Goal: Complete application form: Complete application form

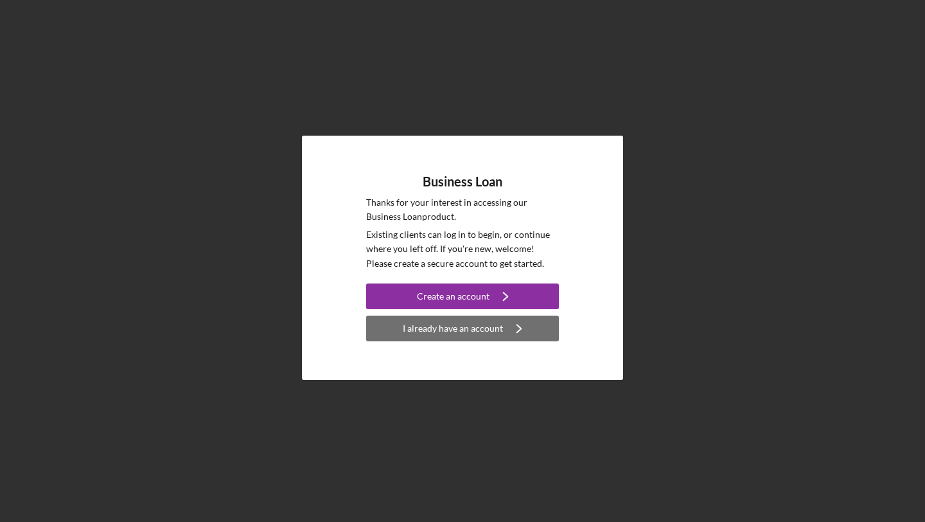
click at [374, 332] on button "I already have an account Icon/Navigate" at bounding box center [462, 329] width 193 height 26
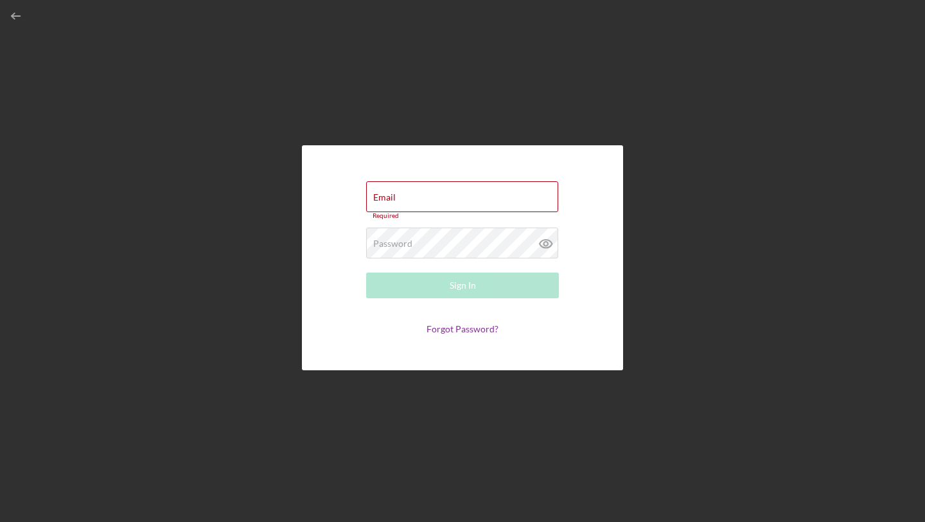
type input "[EMAIL_ADDRESS][DOMAIN_NAME]"
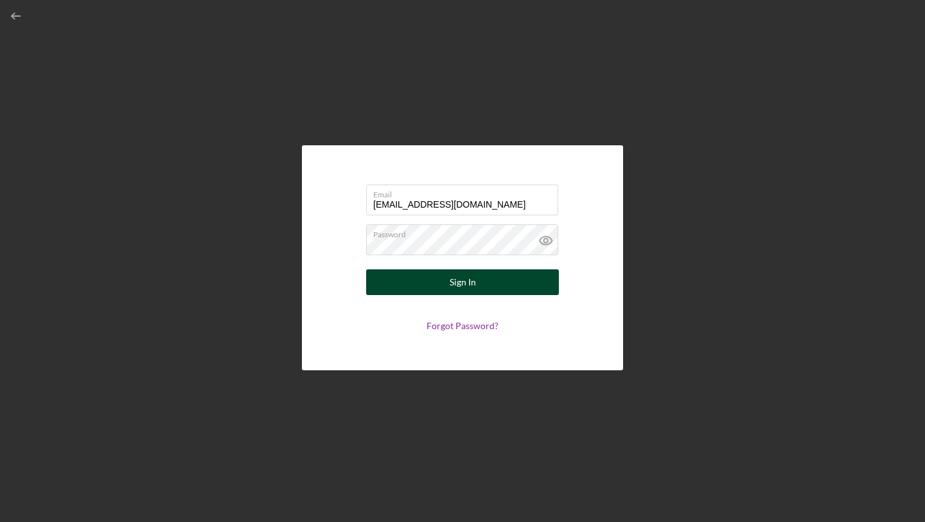
click at [472, 283] on div "Sign In" at bounding box center [463, 282] width 26 height 26
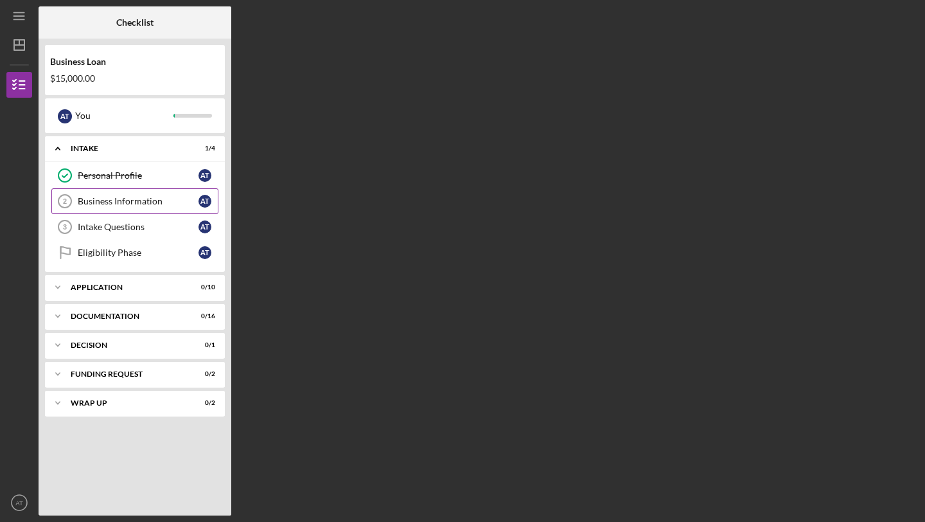
click at [150, 206] on div "Business Information" at bounding box center [138, 201] width 121 height 10
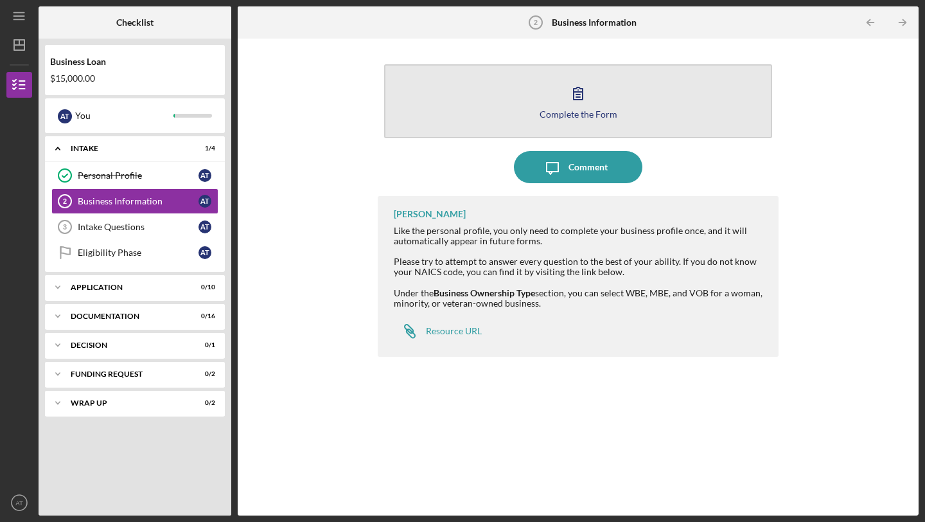
click at [599, 112] on div "Complete the Form" at bounding box center [579, 114] width 78 height 10
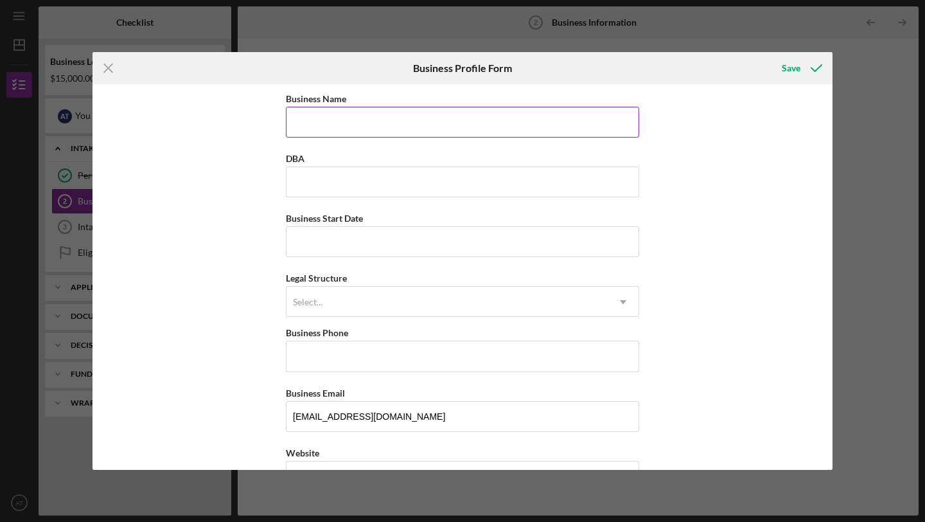
click at [591, 116] on input "Business Name" at bounding box center [462, 122] width 353 height 31
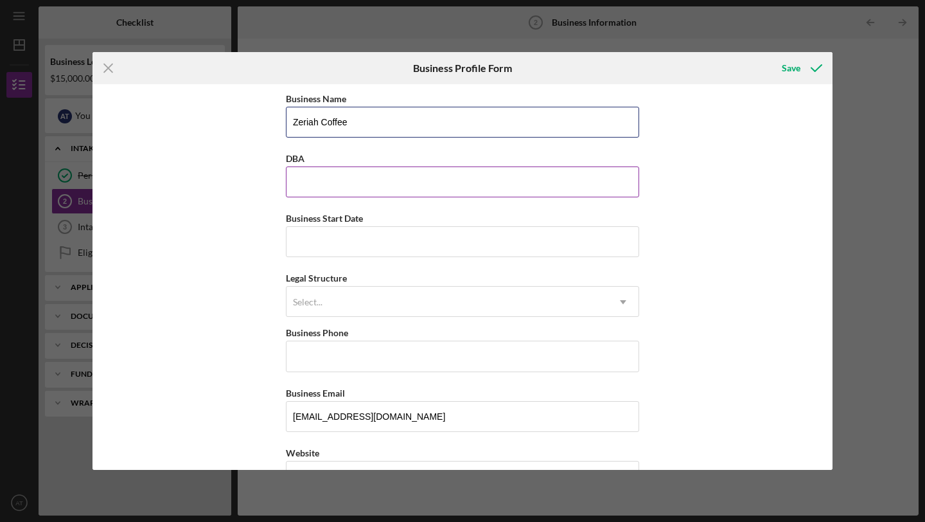
type input "Zeriah Coffee"
click at [565, 190] on input "DBA" at bounding box center [462, 181] width 353 height 31
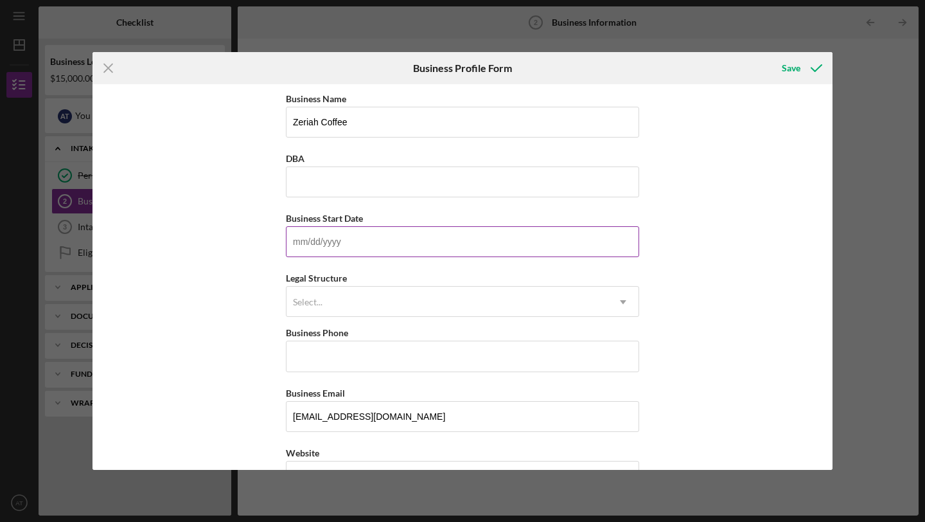
click at [621, 240] on input "Business Start Date" at bounding box center [462, 241] width 353 height 31
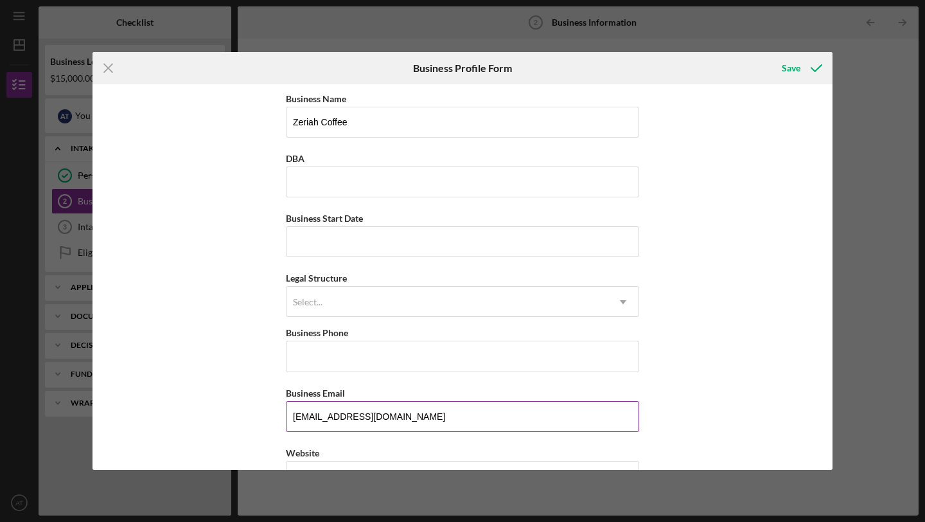
click at [420, 408] on input "[EMAIL_ADDRESS][DOMAIN_NAME]" at bounding box center [462, 416] width 353 height 31
drag, startPoint x: 342, startPoint y: 418, endPoint x: 258, endPoint y: 417, distance: 84.8
click at [258, 417] on div "Business Name Zeriah Coffee DBA Business Start Date Legal Structure Select... I…" at bounding box center [463, 277] width 740 height 386
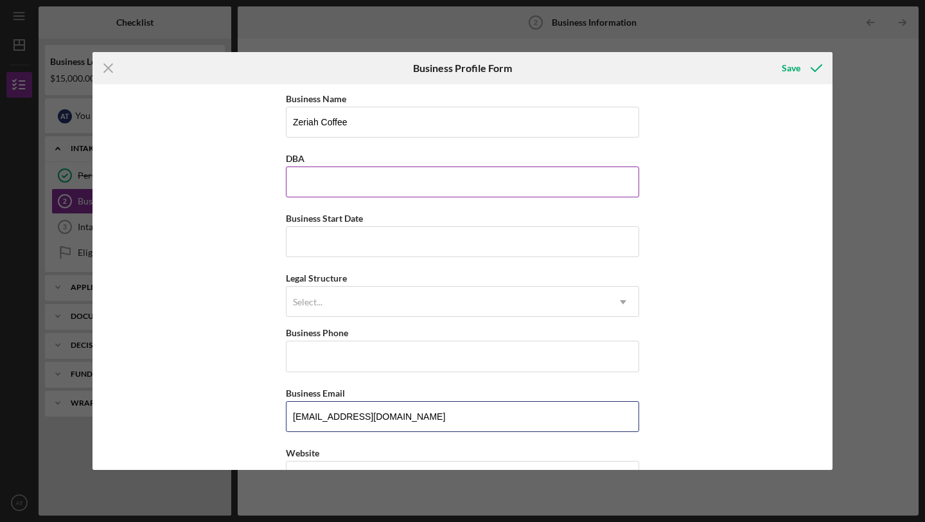
type input "[EMAIL_ADDRESS][DOMAIN_NAME]"
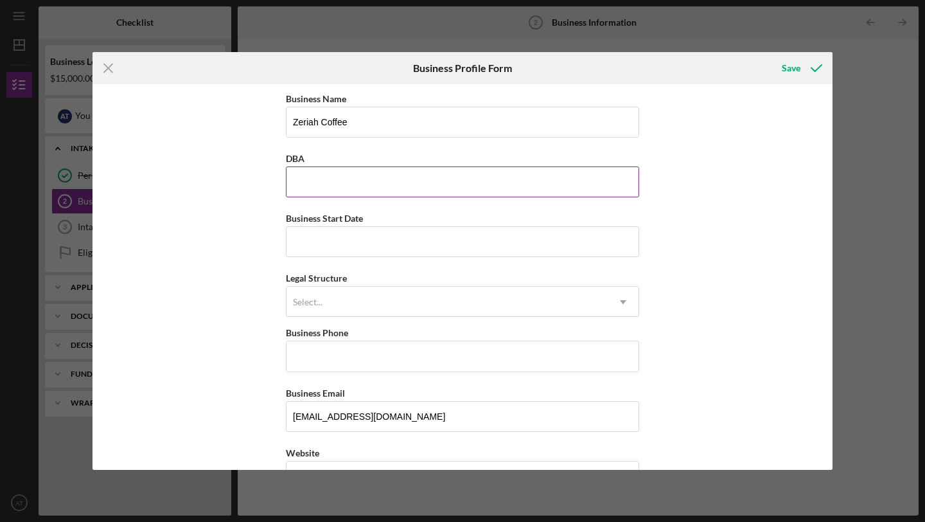
click at [331, 189] on input "DBA" at bounding box center [462, 181] width 353 height 31
type input "Zeriah Coffee"
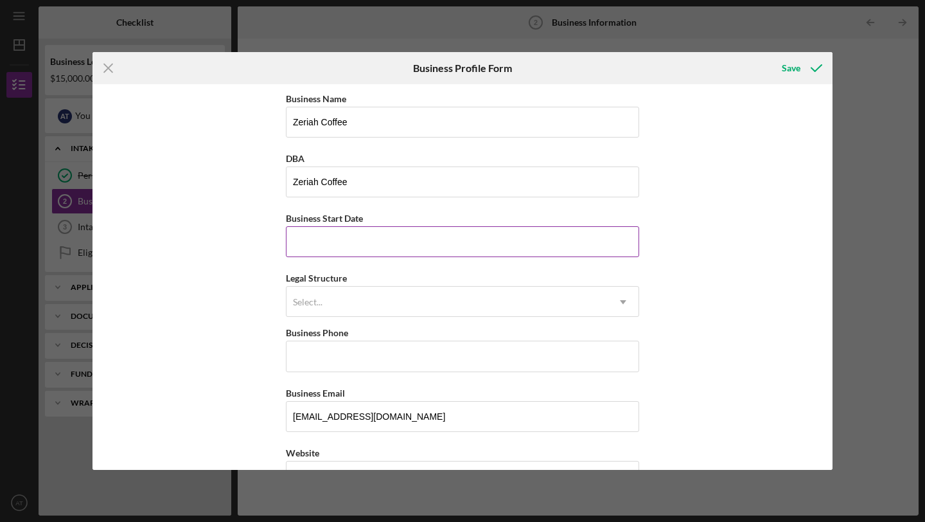
click at [318, 238] on input "Business Start Date" at bounding box center [462, 241] width 353 height 31
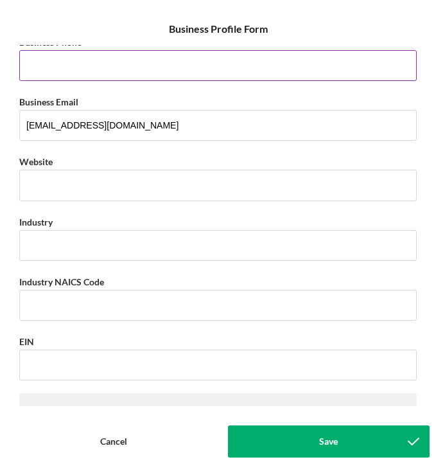
scroll to position [258, 0]
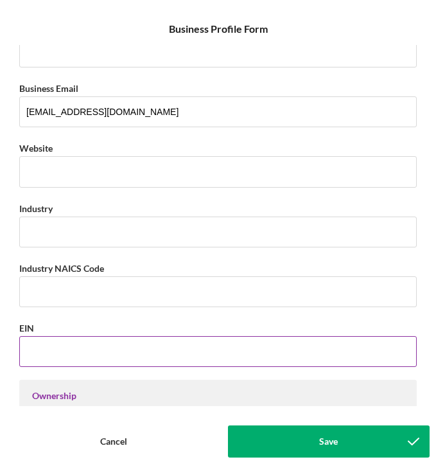
click at [63, 354] on input "EIN" at bounding box center [218, 351] width 398 height 31
paste input "[US_EMPLOYER_IDENTIFICATION_NUMBER]"
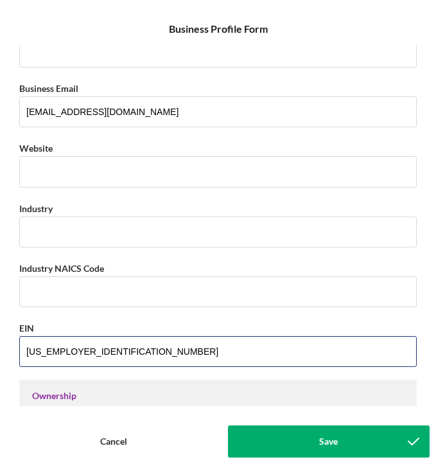
type input "[US_EMPLOYER_IDENTIFICATION_NUMBER]"
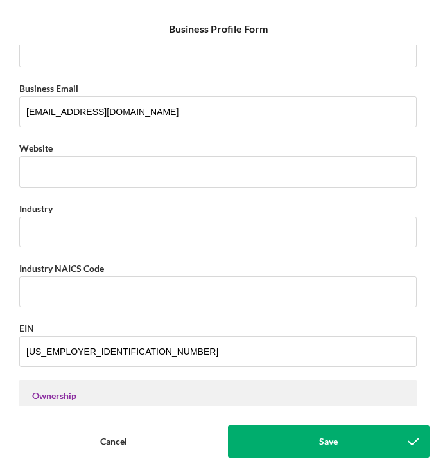
click at [87, 312] on div "Business Name Zeriah Coffee DBA Zeriah Coffee Business Start Date Legal Structu…" at bounding box center [217, 225] width 423 height 361
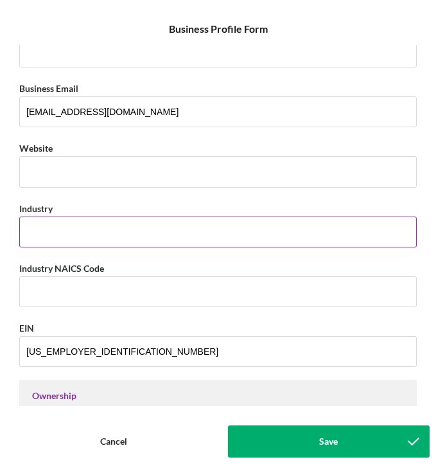
click at [295, 233] on input "Industry" at bounding box center [218, 232] width 398 height 31
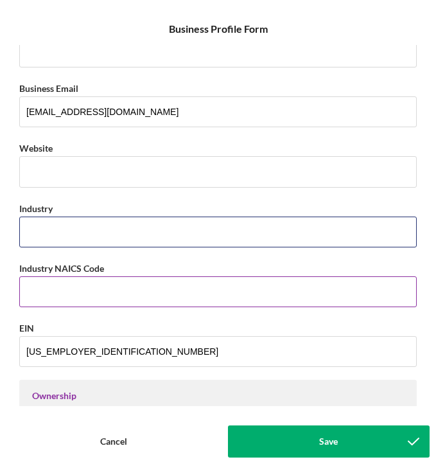
type input "Coffee Trading"
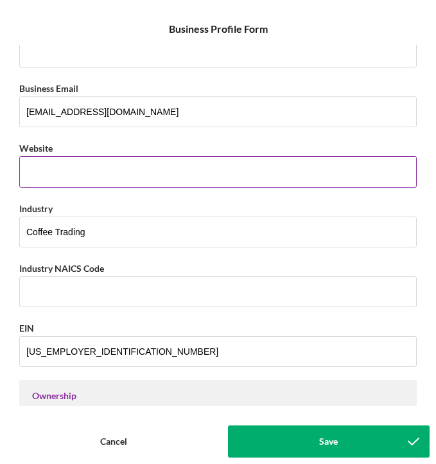
click at [141, 157] on input "Website" at bounding box center [218, 171] width 398 height 31
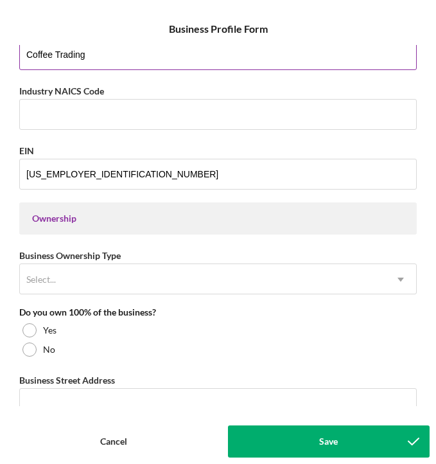
scroll to position [436, 0]
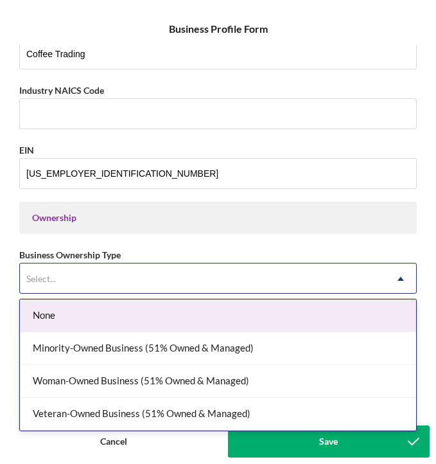
click at [138, 286] on div "Select..." at bounding box center [203, 279] width 366 height 30
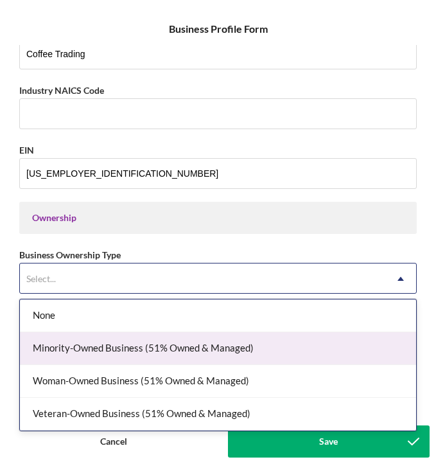
click at [136, 349] on div "Minority-Owned Business (51% Owned & Managed)" at bounding box center [218, 348] width 396 height 33
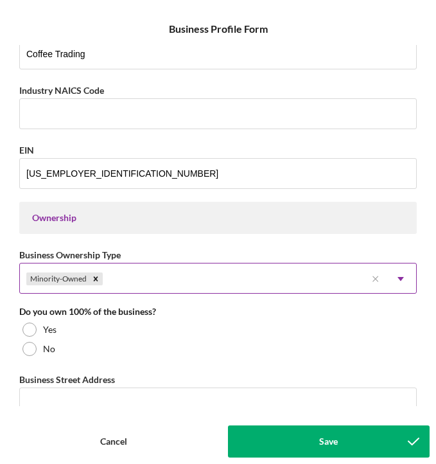
click at [181, 274] on div "Minority-Owned" at bounding box center [193, 279] width 346 height 30
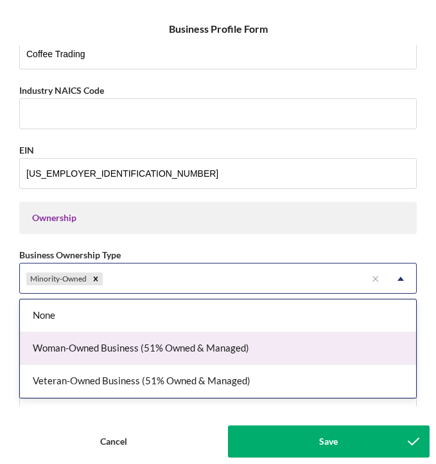
click at [154, 350] on div "Woman-Owned Business (51% Owned & Managed)" at bounding box center [218, 348] width 396 height 33
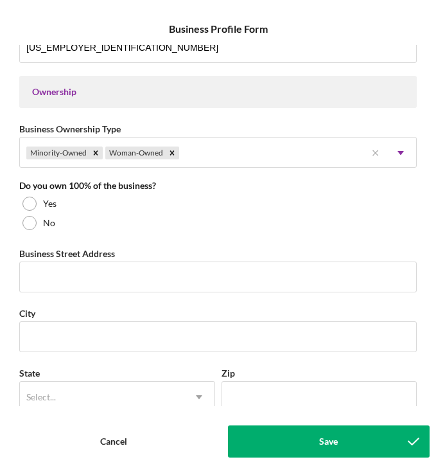
scroll to position [574, 0]
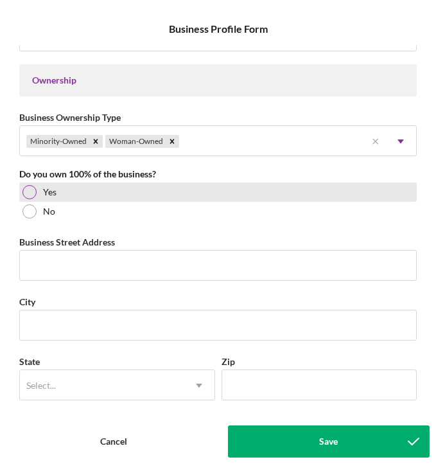
click at [30, 197] on div at bounding box center [29, 192] width 14 height 14
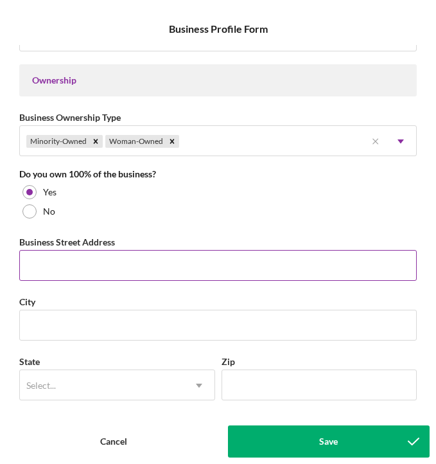
click at [64, 253] on input "Business Street Address" at bounding box center [218, 265] width 398 height 31
type input "[STREET_ADDRESS][PERSON_NAME]"
type input "[PHONE_NUMBER]"
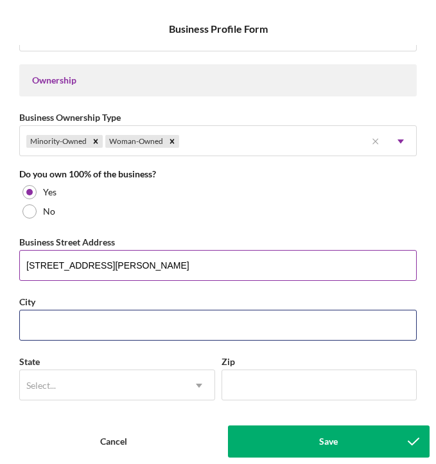
type input "[GEOGRAPHIC_DATA]"
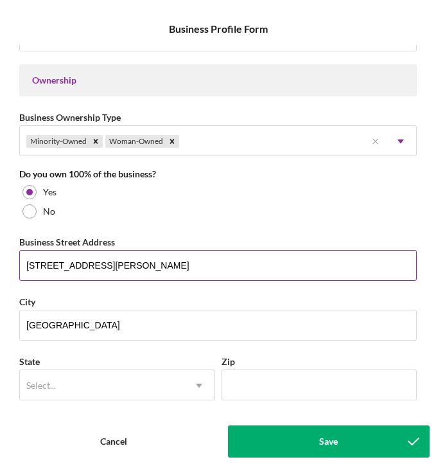
type input "VA"
type input "22304"
type input "VA"
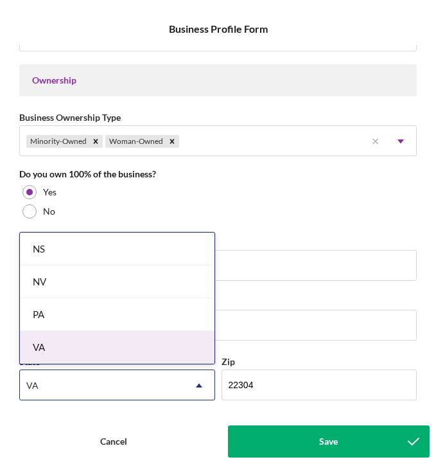
click at [119, 353] on div "VA" at bounding box center [117, 347] width 195 height 33
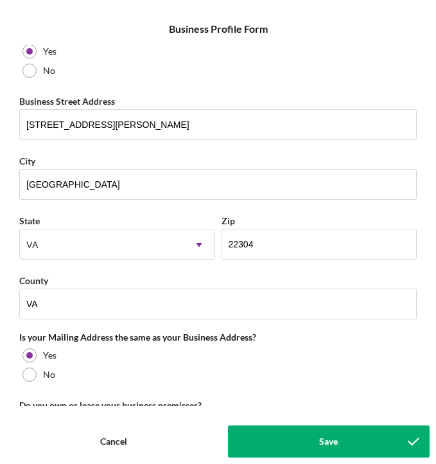
scroll to position [686, 0]
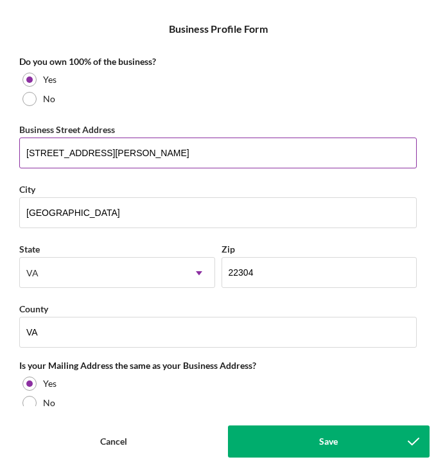
click at [166, 163] on input "[STREET_ADDRESS][PERSON_NAME]" at bounding box center [218, 153] width 398 height 31
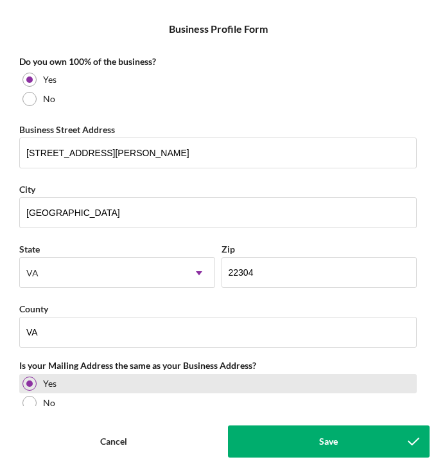
click at [52, 391] on div "Yes" at bounding box center [218, 383] width 398 height 19
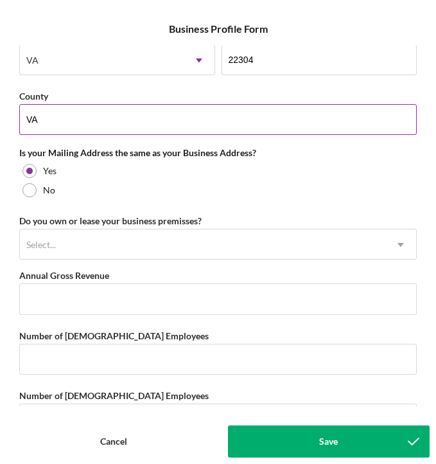
scroll to position [911, 0]
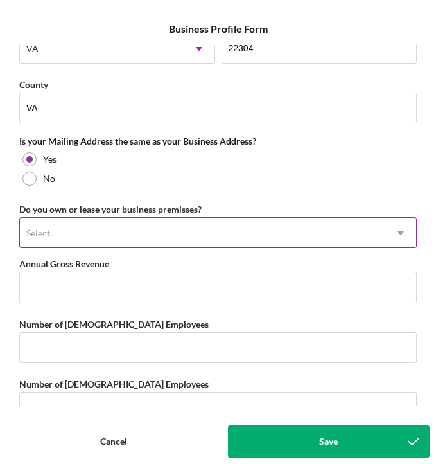
click at [100, 244] on div "Select..." at bounding box center [203, 233] width 366 height 30
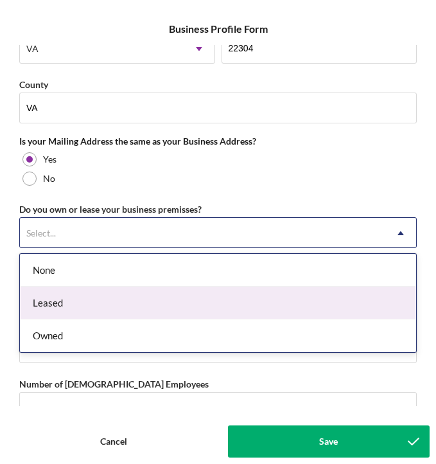
click at [89, 303] on div "Leased" at bounding box center [218, 303] width 396 height 33
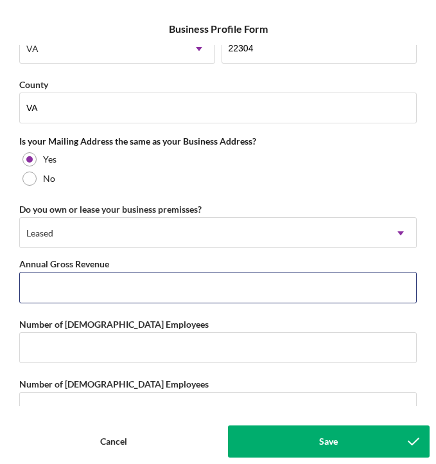
click at [89, 303] on input "Annual Gross Revenue" at bounding box center [218, 287] width 398 height 31
type input "$0"
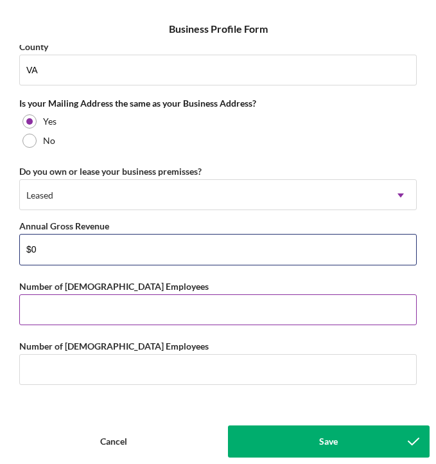
scroll to position [952, 0]
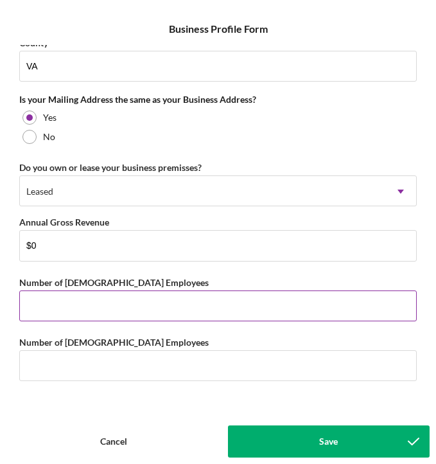
click at [96, 298] on input "Number of [DEMOGRAPHIC_DATA] Employees" at bounding box center [218, 305] width 398 height 31
type input "0"
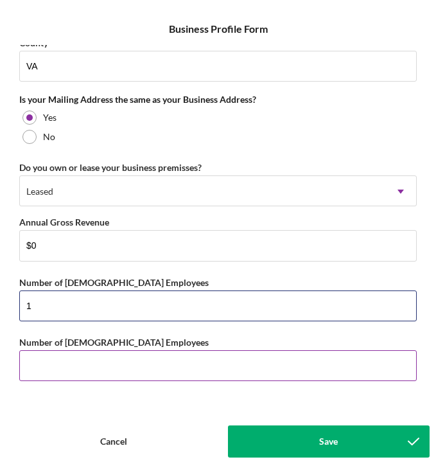
type input "1"
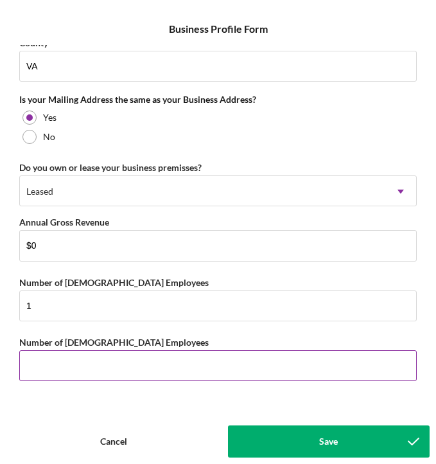
click at [118, 369] on input "Number of [DEMOGRAPHIC_DATA] Employees" at bounding box center [218, 365] width 398 height 31
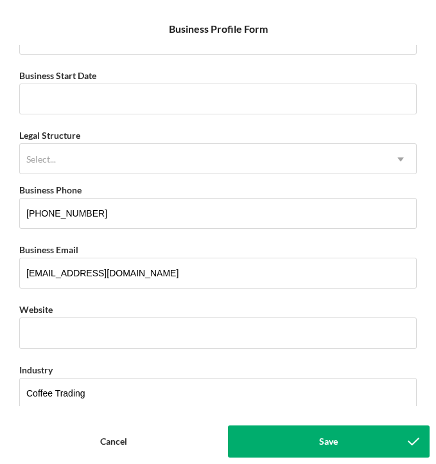
scroll to position [0, 0]
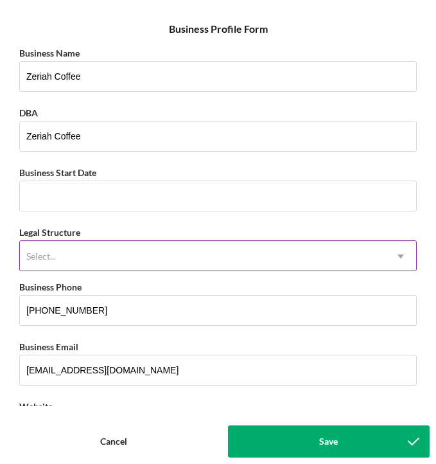
type input "0"
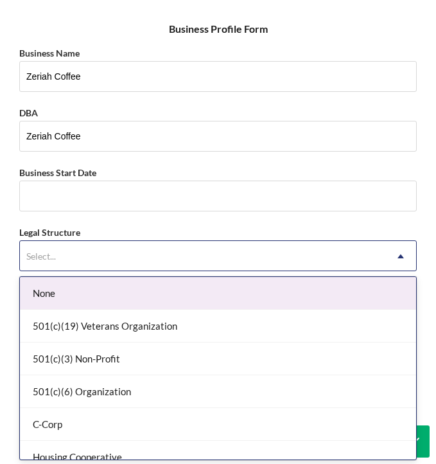
click at [202, 258] on div "Select..." at bounding box center [203, 257] width 366 height 30
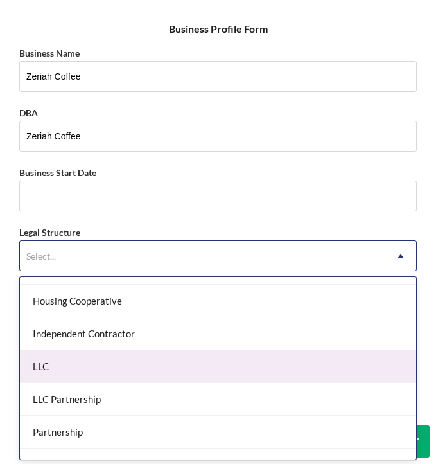
scroll to position [157, 0]
click at [184, 371] on div "LLC" at bounding box center [218, 366] width 396 height 33
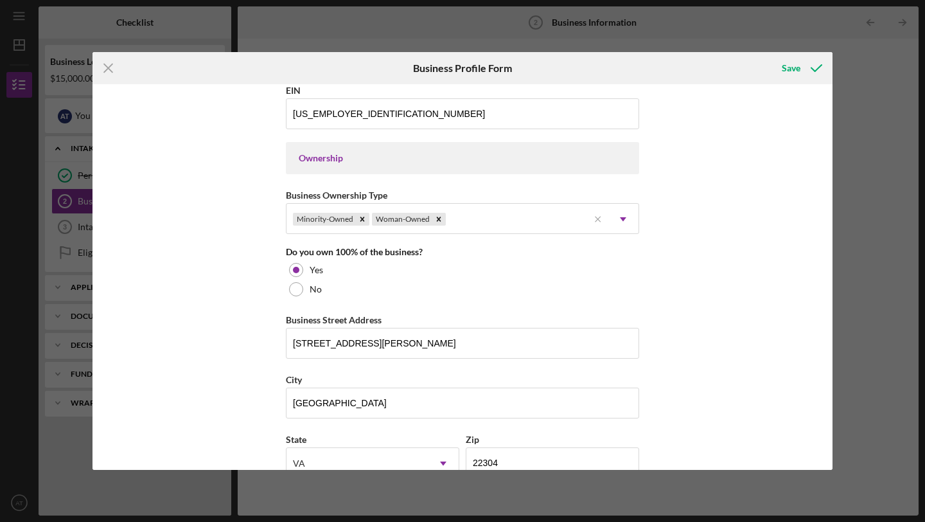
scroll to position [487, 0]
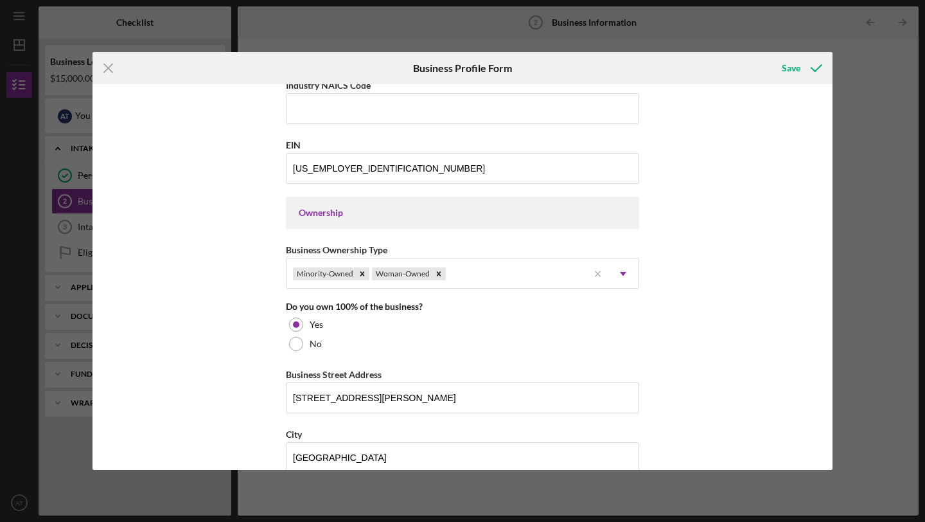
click at [504, 212] on div "Ownership" at bounding box center [463, 213] width 328 height 10
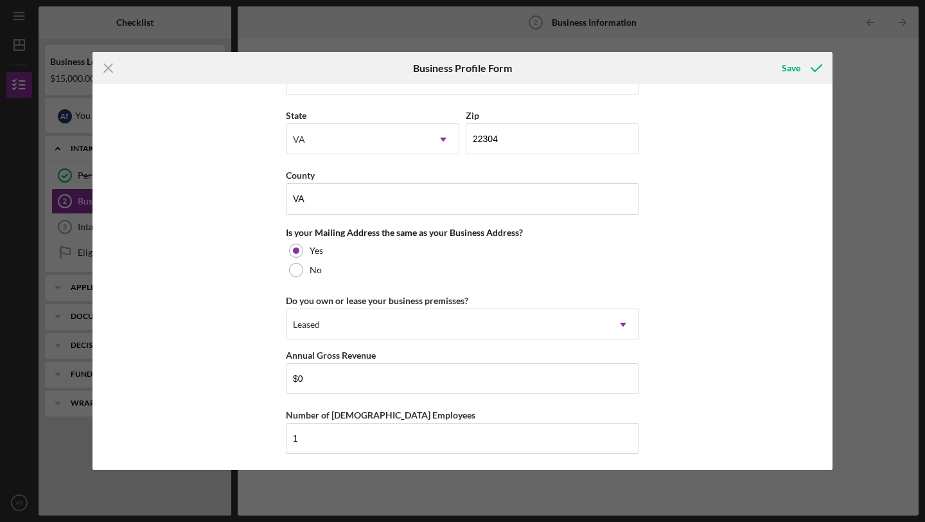
scroll to position [929, 0]
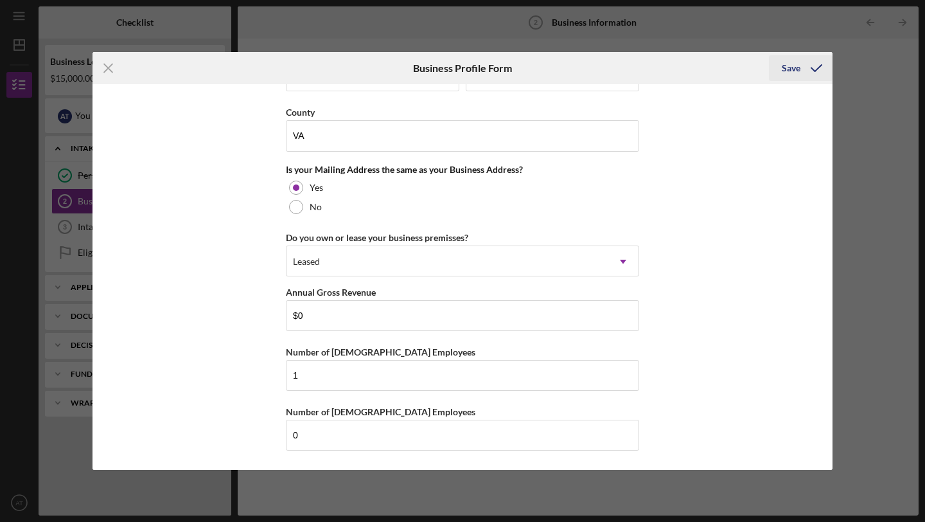
click at [799, 65] on div "Save" at bounding box center [791, 68] width 19 height 26
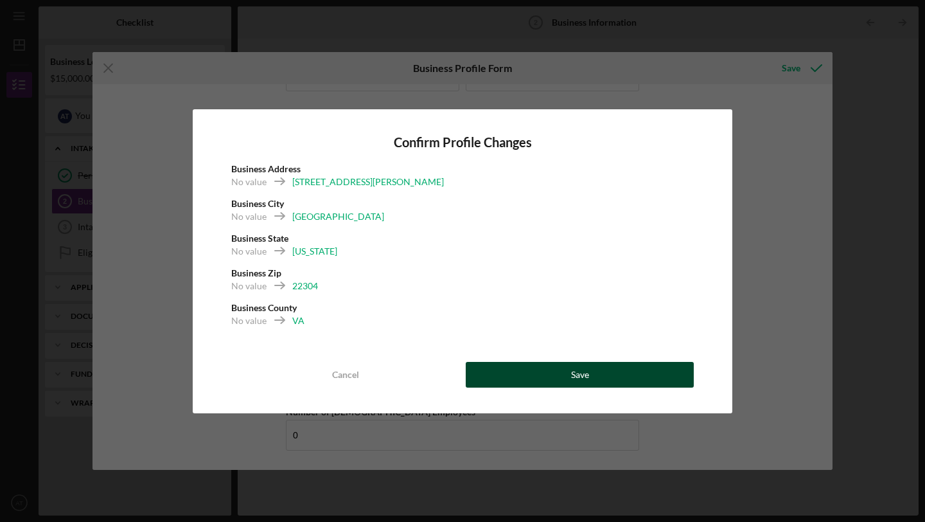
click at [577, 369] on div "Save" at bounding box center [580, 375] width 18 height 26
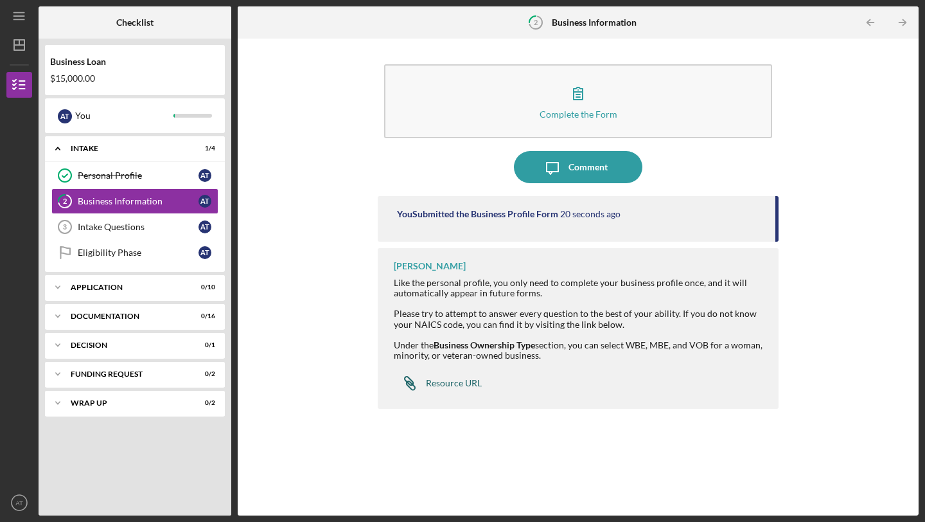
click at [445, 386] on div "Resource URL" at bounding box center [454, 383] width 56 height 10
click at [154, 197] on div "Business Information" at bounding box center [138, 201] width 121 height 10
click at [149, 199] on div "Business Information" at bounding box center [138, 201] width 121 height 10
click at [150, 199] on div "Business Information" at bounding box center [138, 201] width 121 height 10
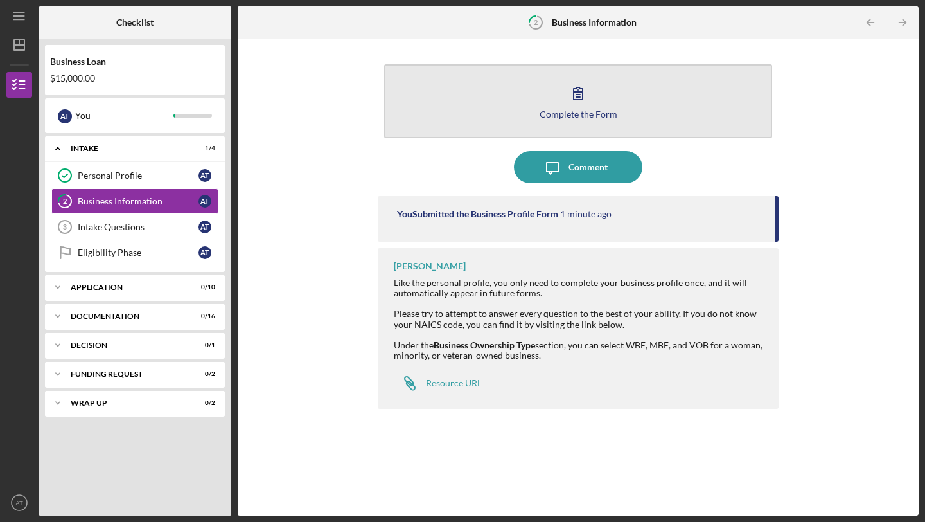
click at [555, 117] on div "Complete the Form" at bounding box center [579, 114] width 78 height 10
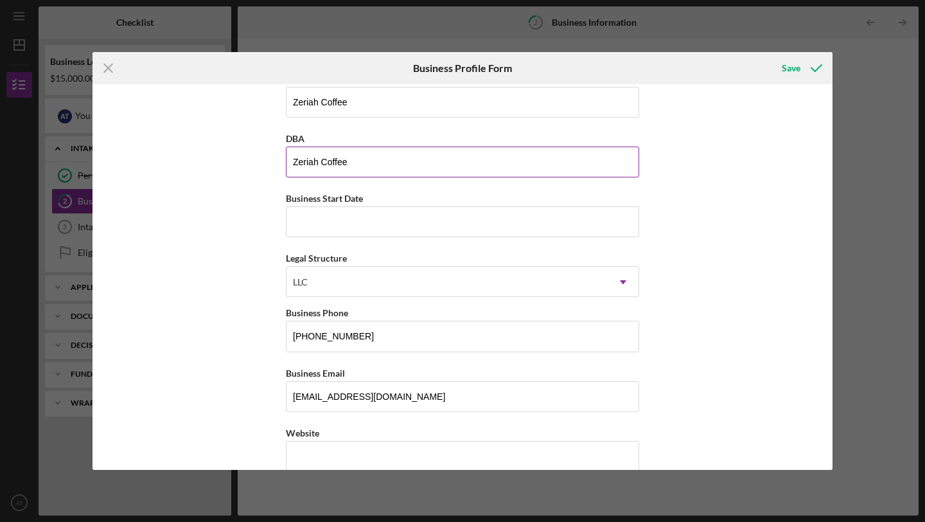
scroll to position [31, 0]
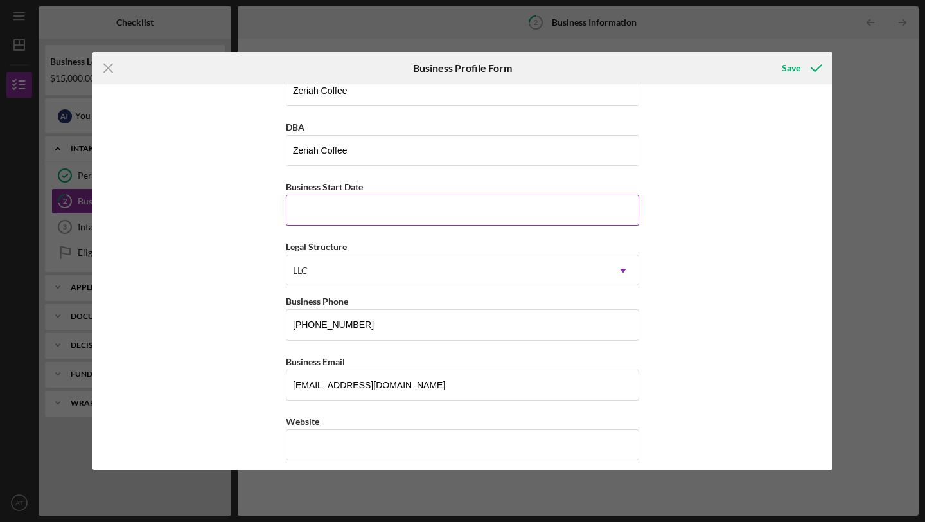
click at [465, 211] on input "Business Start Date" at bounding box center [462, 210] width 353 height 31
type input "[DATE]"
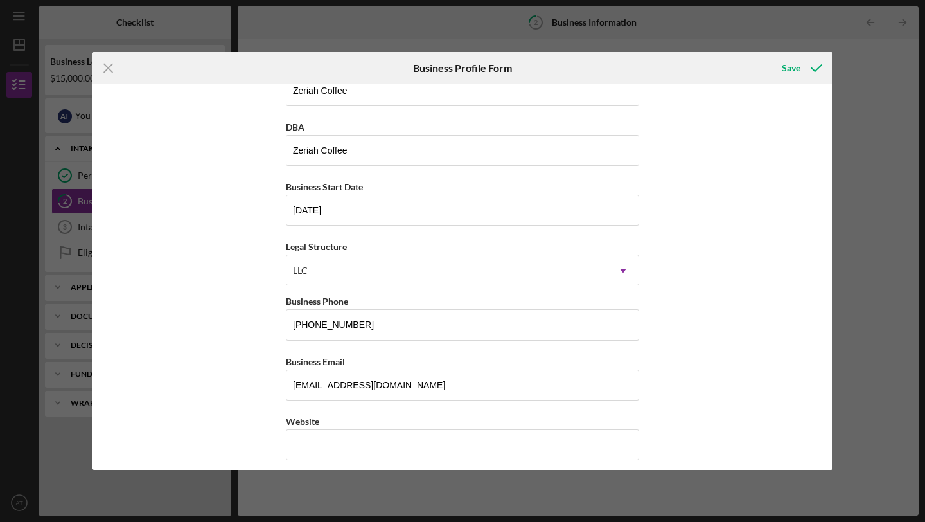
click at [200, 261] on div "Business Name Zeriah Coffee DBA Zeriah Coffee Business Start Date [DATE] Legal …" at bounding box center [463, 277] width 740 height 386
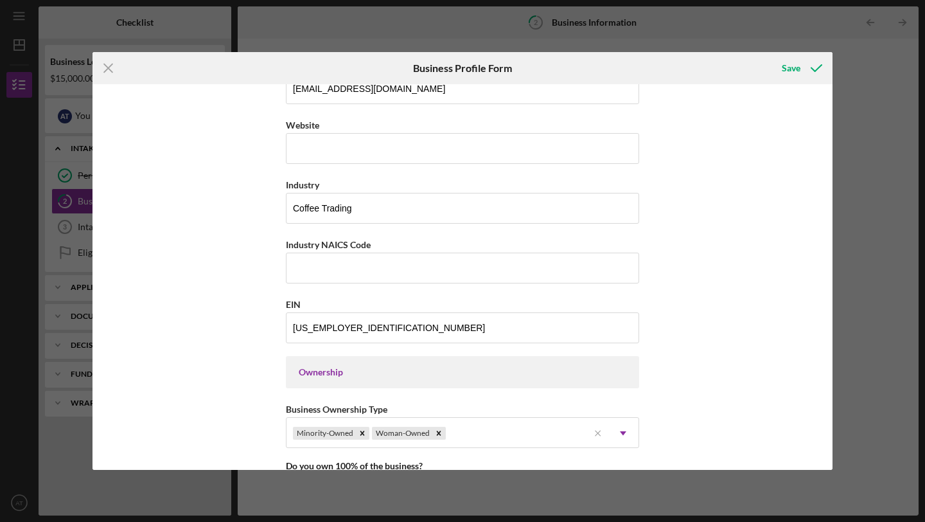
scroll to position [401, 0]
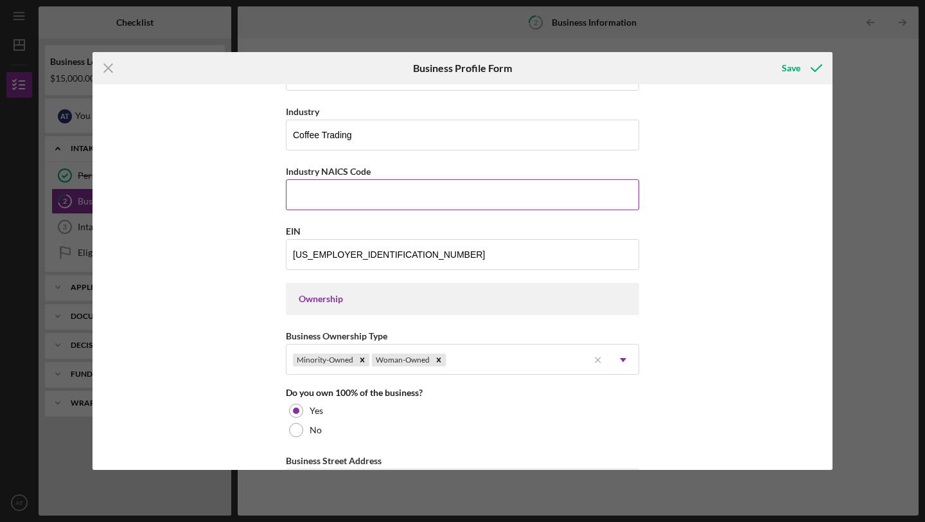
click at [319, 196] on input "Industry NAICS Code" at bounding box center [462, 194] width 353 height 31
click at [346, 200] on input "Industry NAICS Code" at bounding box center [462, 194] width 353 height 31
type input "7"
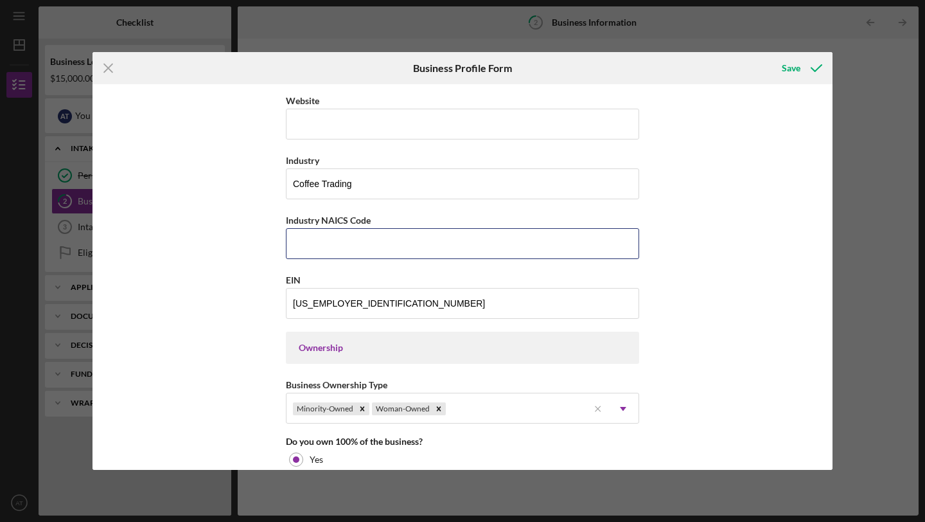
scroll to position [350, 0]
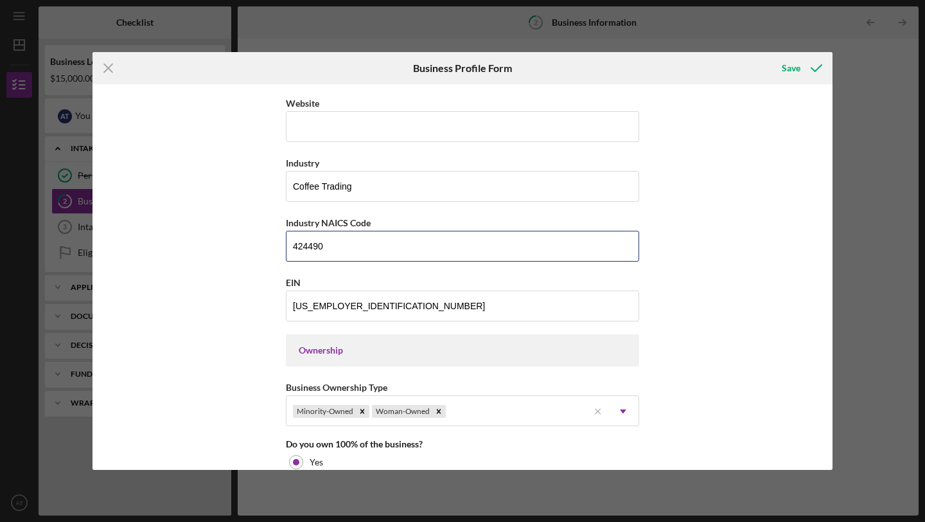
type input "424490"
click at [209, 321] on div "Business Name Zeriah Coffee DBA Zeriah Coffee Business Start Date [DATE] Legal …" at bounding box center [463, 277] width 740 height 386
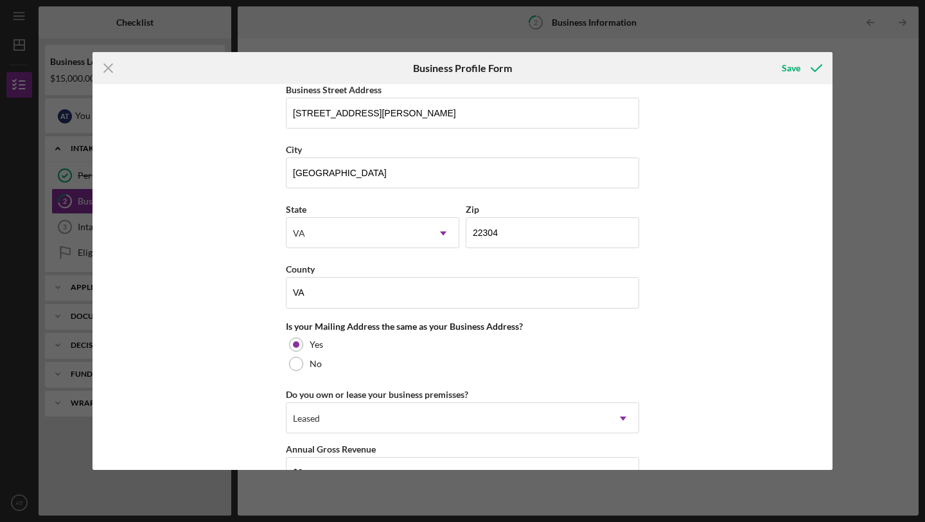
scroll to position [929, 0]
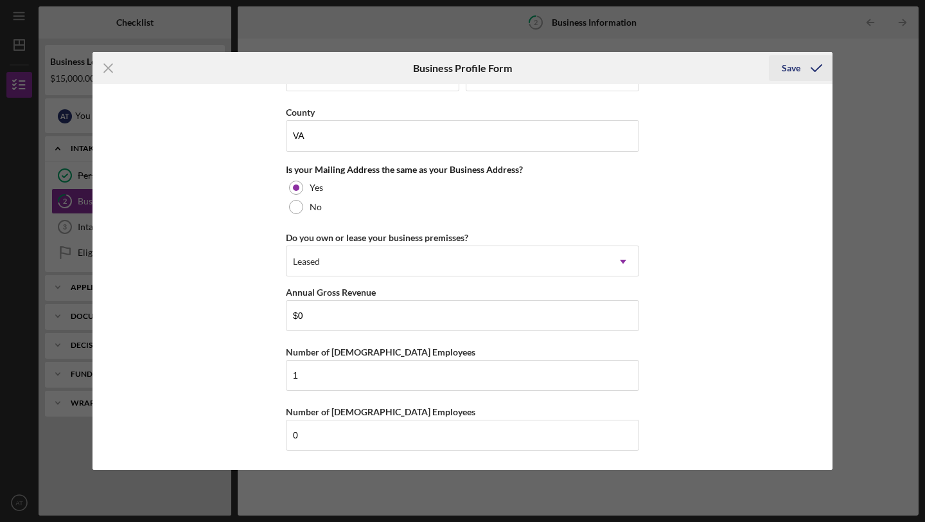
click at [788, 69] on div "Save" at bounding box center [791, 68] width 19 height 26
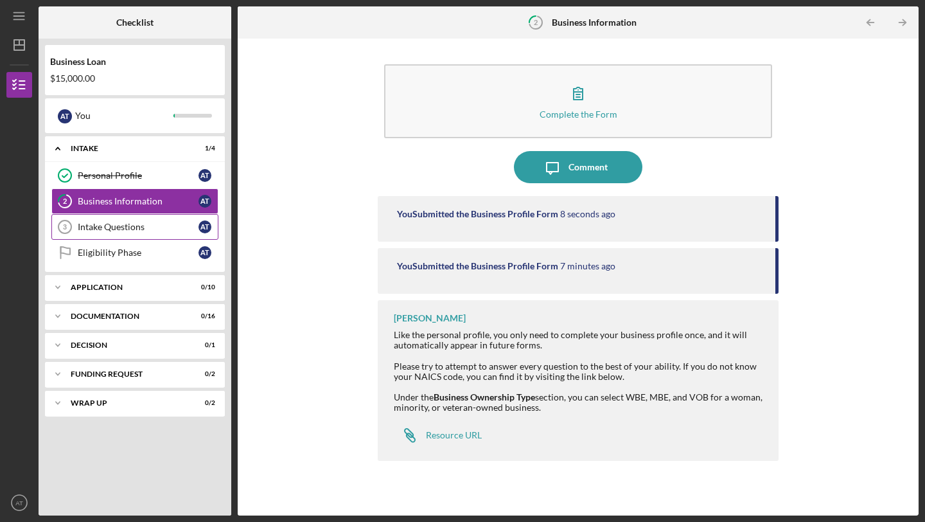
click at [167, 222] on div "Intake Questions" at bounding box center [138, 227] width 121 height 10
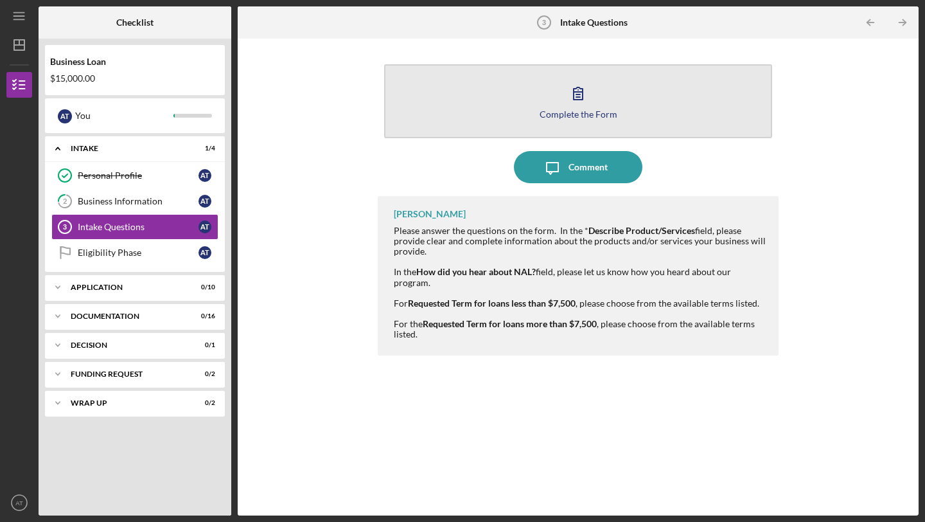
click at [573, 120] on button "Complete the Form Form" at bounding box center [578, 101] width 388 height 74
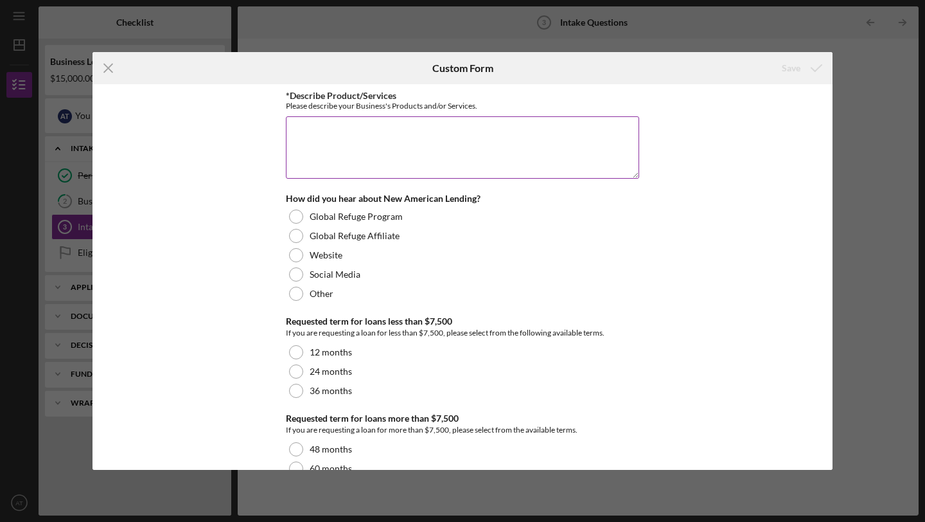
click at [573, 120] on textarea "*Describe Product/Services" at bounding box center [462, 147] width 353 height 62
click at [573, 120] on textarea "Z" at bounding box center [462, 147] width 353 height 62
click at [334, 139] on textarea "Z" at bounding box center [462, 147] width 353 height 62
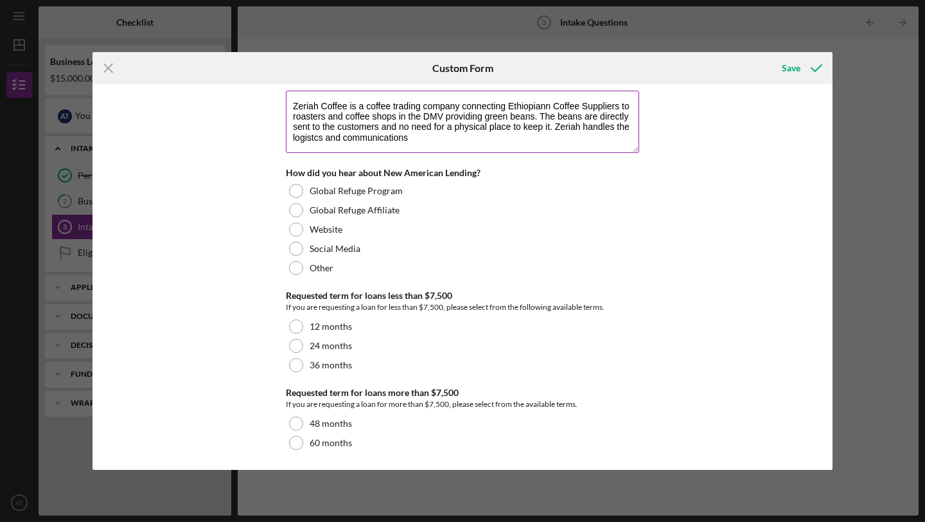
scroll to position [27, 0]
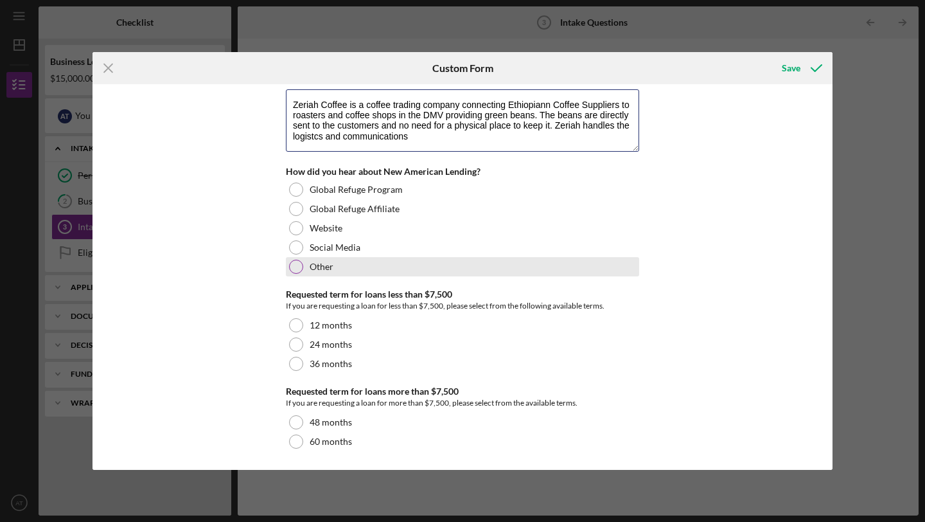
type textarea "Zeriah Coffee is a coffee trading company connecting Ethiopiann Coffee Supplier…"
click at [297, 269] on div at bounding box center [296, 267] width 14 height 14
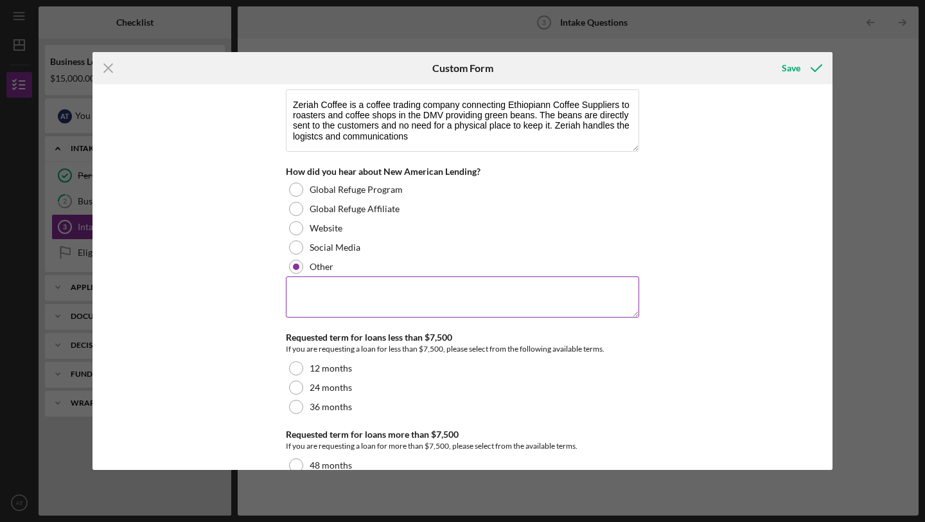
click at [302, 283] on textarea at bounding box center [462, 296] width 353 height 41
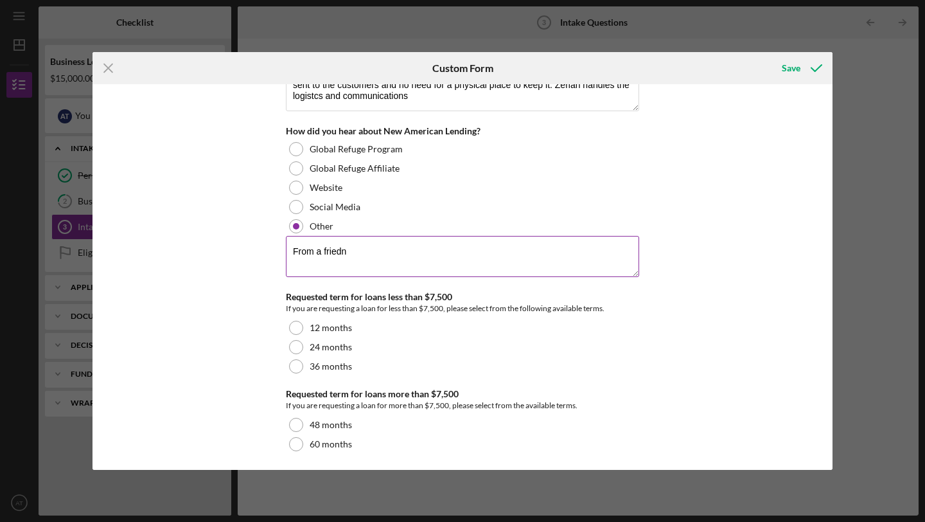
scroll to position [70, 0]
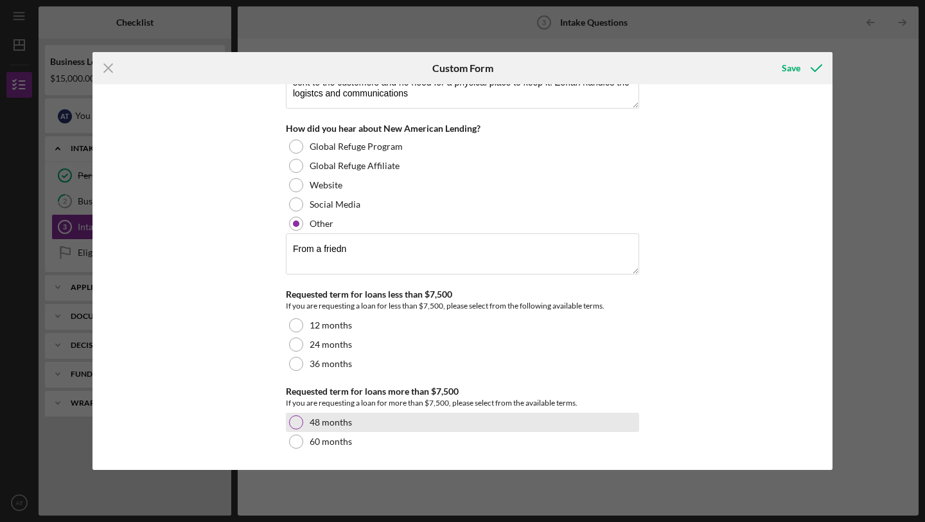
click at [298, 425] on div at bounding box center [296, 422] width 14 height 14
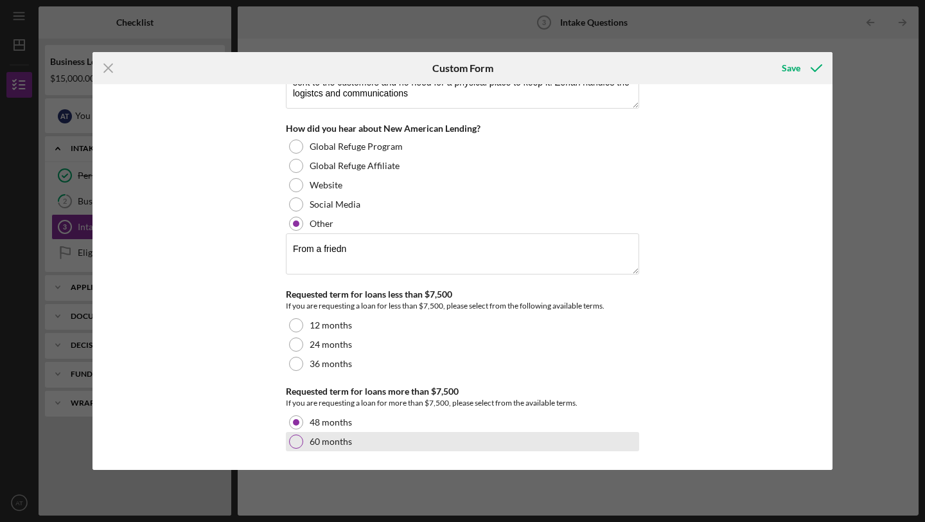
click at [296, 441] on div at bounding box center [296, 441] width 14 height 14
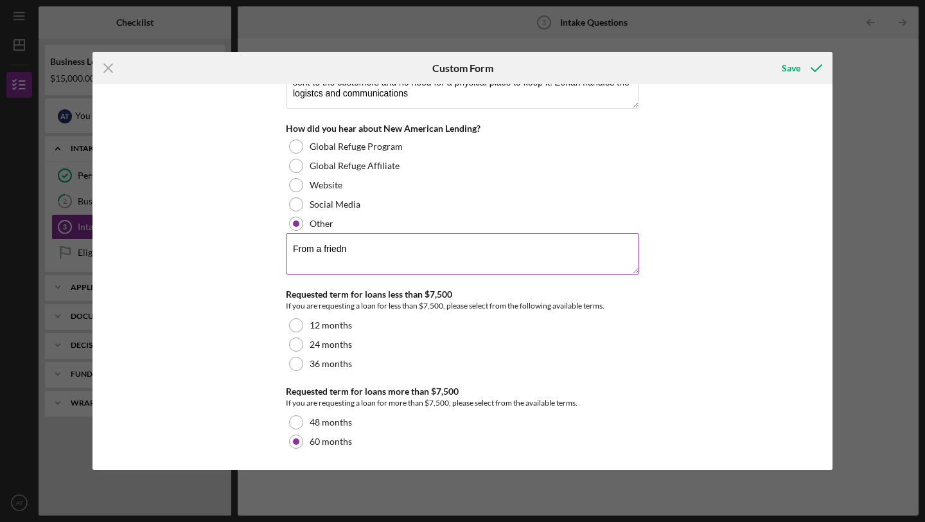
drag, startPoint x: 389, startPoint y: 242, endPoint x: 289, endPoint y: 240, distance: 99.6
click at [289, 240] on textarea "From a friedn" at bounding box center [462, 253] width 353 height 41
click at [306, 243] on textarea "From a friedn" at bounding box center [462, 253] width 353 height 41
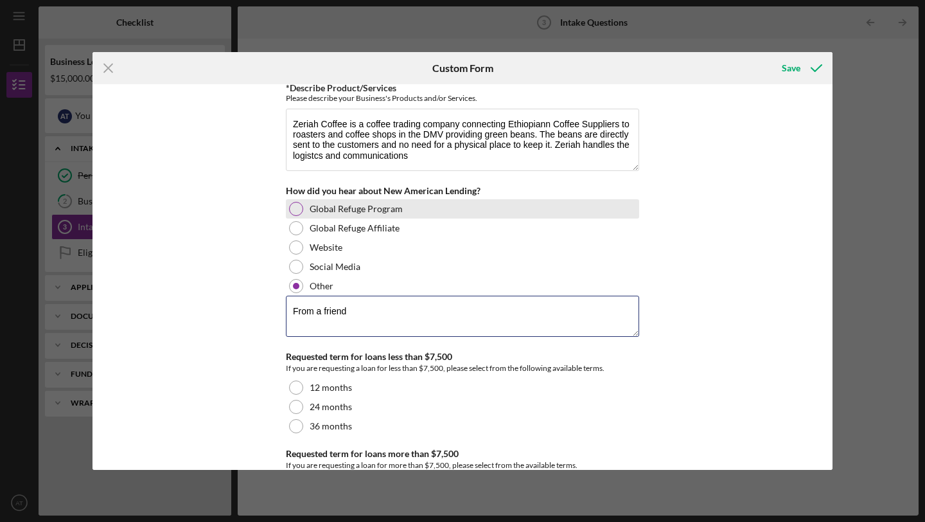
scroll to position [0, 0]
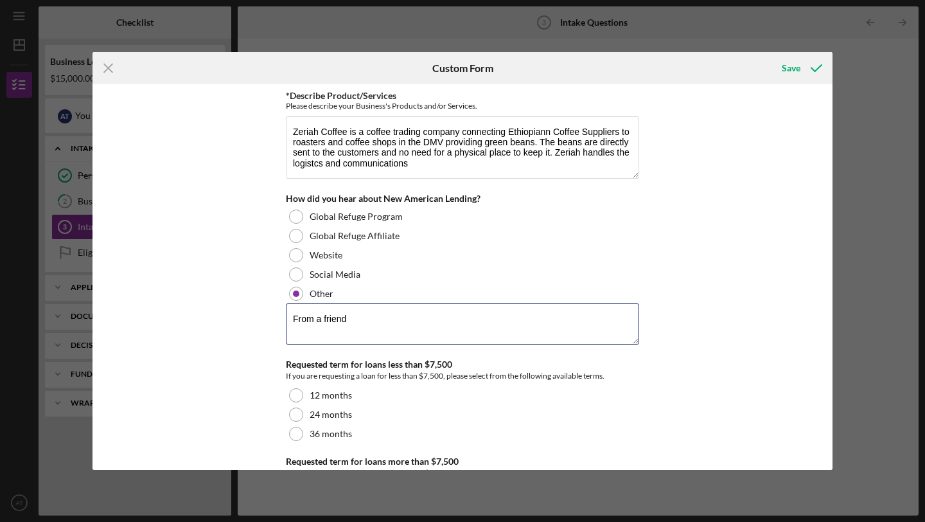
type textarea "From a friend"
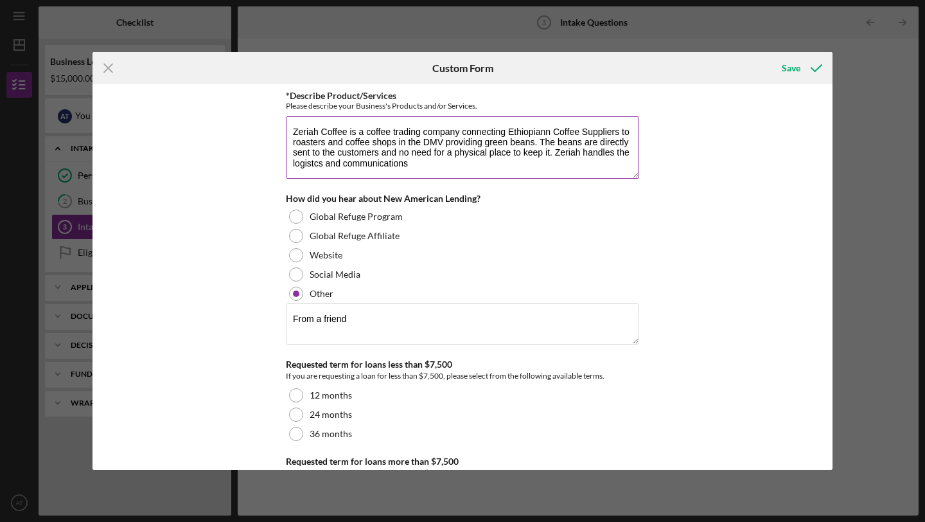
drag, startPoint x: 281, startPoint y: 107, endPoint x: 485, endPoint y: 104, distance: 203.7
click at [485, 104] on div "*Describe Product/Services Please describe your Business's Products and/or Serv…" at bounding box center [463, 277] width 740 height 386
copy div "Please describe your Business's Products and/or Services."
drag, startPoint x: 290, startPoint y: 132, endPoint x: 420, endPoint y: 168, distance: 135.1
click at [420, 168] on textarea "Zeriah Coffee is a coffee trading company connecting Ethiopiann Coffee Supplier…" at bounding box center [462, 147] width 353 height 62
